Goal: Information Seeking & Learning: Learn about a topic

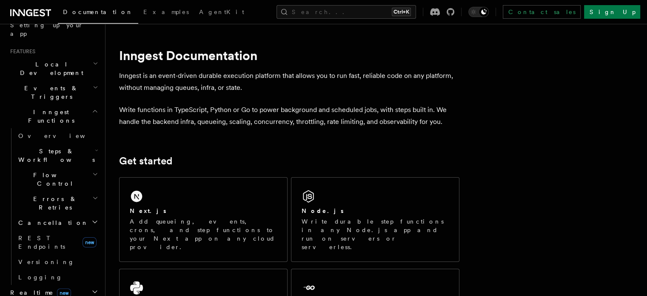
scroll to position [170, 0]
click at [95, 145] on icon "button" at bounding box center [96, 148] width 3 height 7
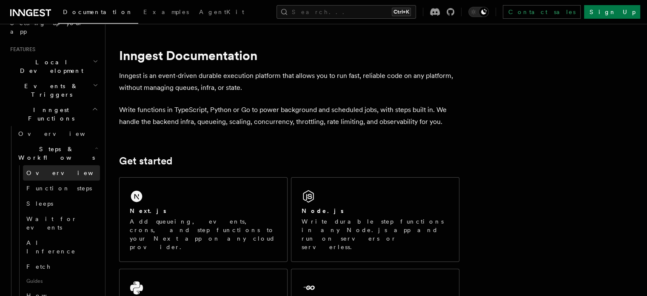
click at [73, 165] on link "Overview" at bounding box center [61, 172] width 77 height 15
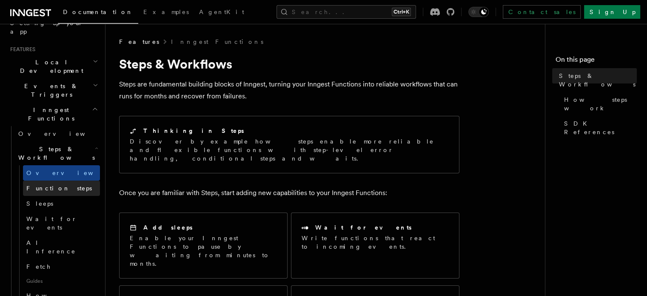
click at [65, 185] on span "Function steps" at bounding box center [59, 188] width 66 height 7
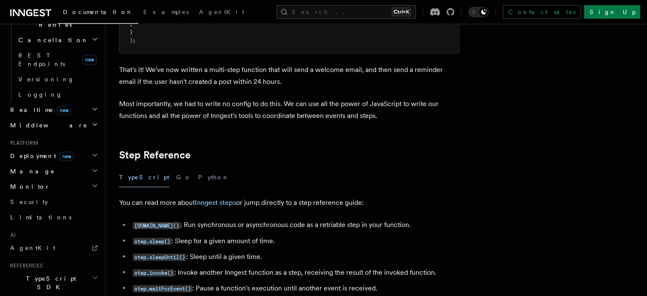
scroll to position [1276, 0]
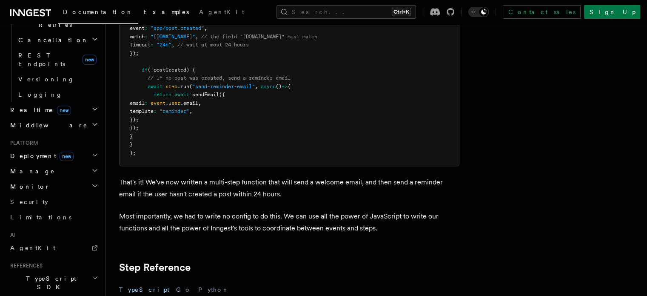
click at [138, 6] on link "Examples" at bounding box center [166, 13] width 56 height 20
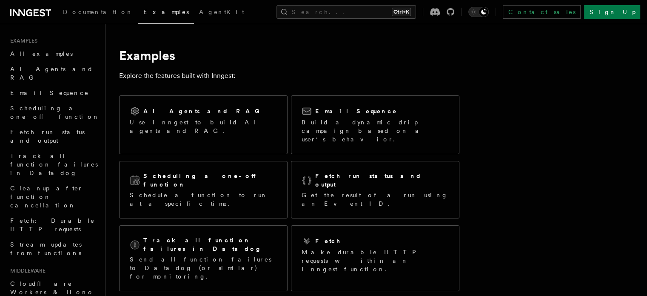
click at [33, 8] on icon at bounding box center [30, 13] width 41 height 10
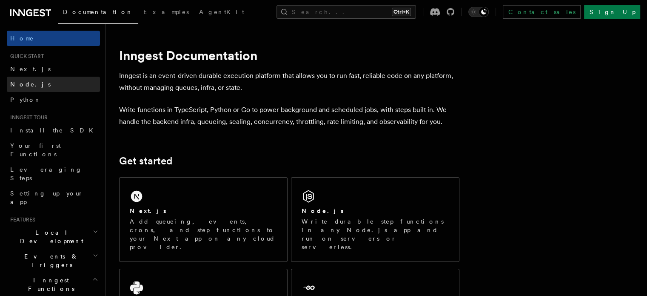
click at [22, 81] on span "Node.js" at bounding box center [30, 84] width 40 height 7
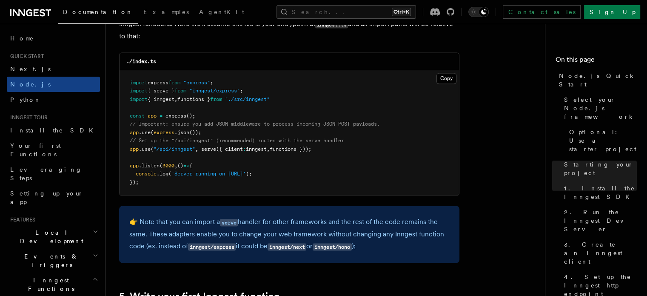
scroll to position [1361, 0]
